Goal: Transaction & Acquisition: Purchase product/service

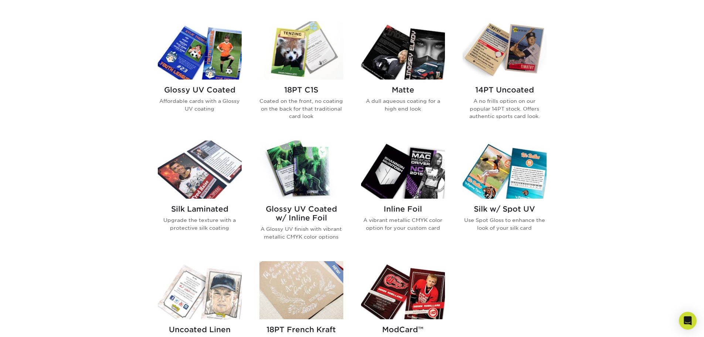
scroll to position [370, 0]
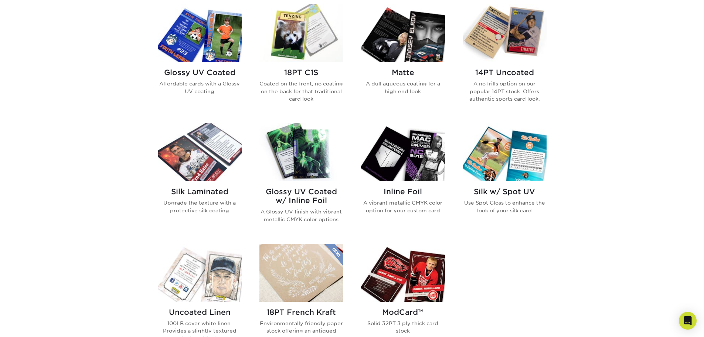
click at [193, 149] on img at bounding box center [200, 152] width 84 height 58
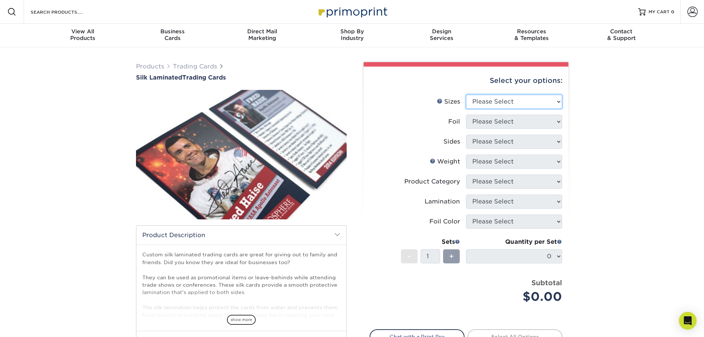
click at [511, 101] on select "Please Select 2.5" x 3.5"" at bounding box center [514, 102] width 96 height 14
select select "2.50x3.50"
click at [466, 95] on select "Please Select 2.5" x 3.5"" at bounding box center [514, 102] width 96 height 14
click at [490, 122] on select "Please Select No Yes" at bounding box center [514, 122] width 96 height 14
select select "1"
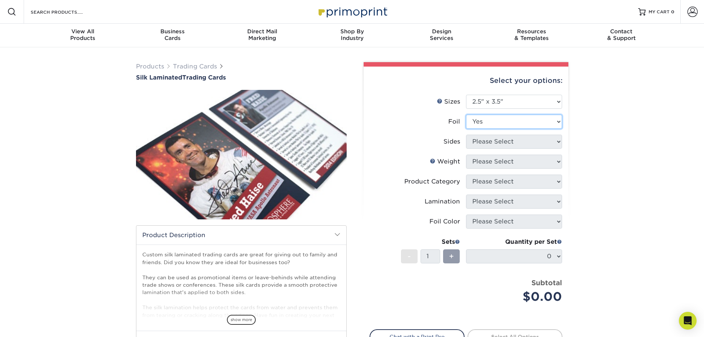
click at [466, 115] on select "Please Select No Yes" at bounding box center [514, 122] width 96 height 14
